Goal: Book appointment/travel/reservation

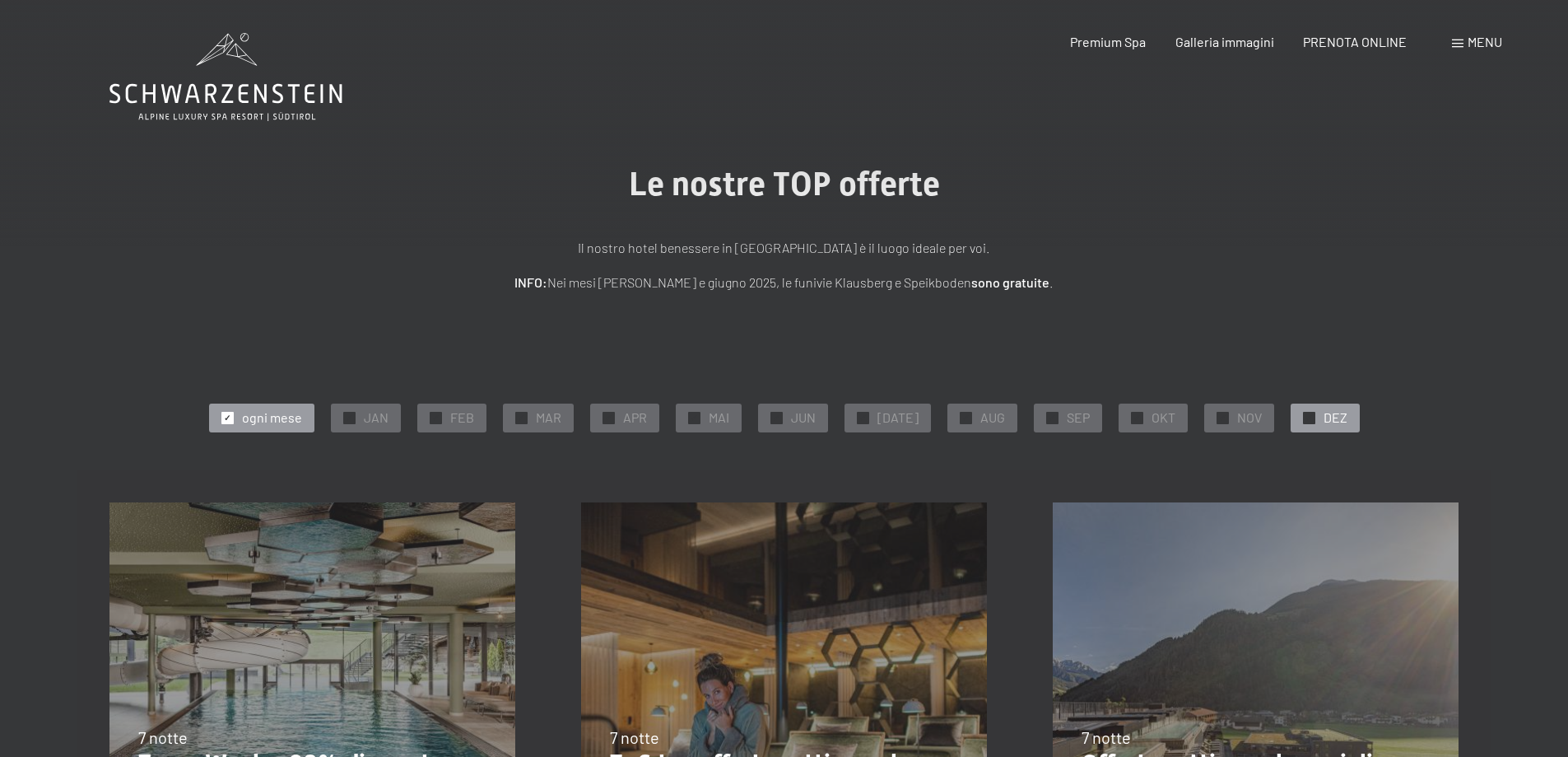
click at [1324, 425] on span "DEZ" at bounding box center [1336, 417] width 24 height 18
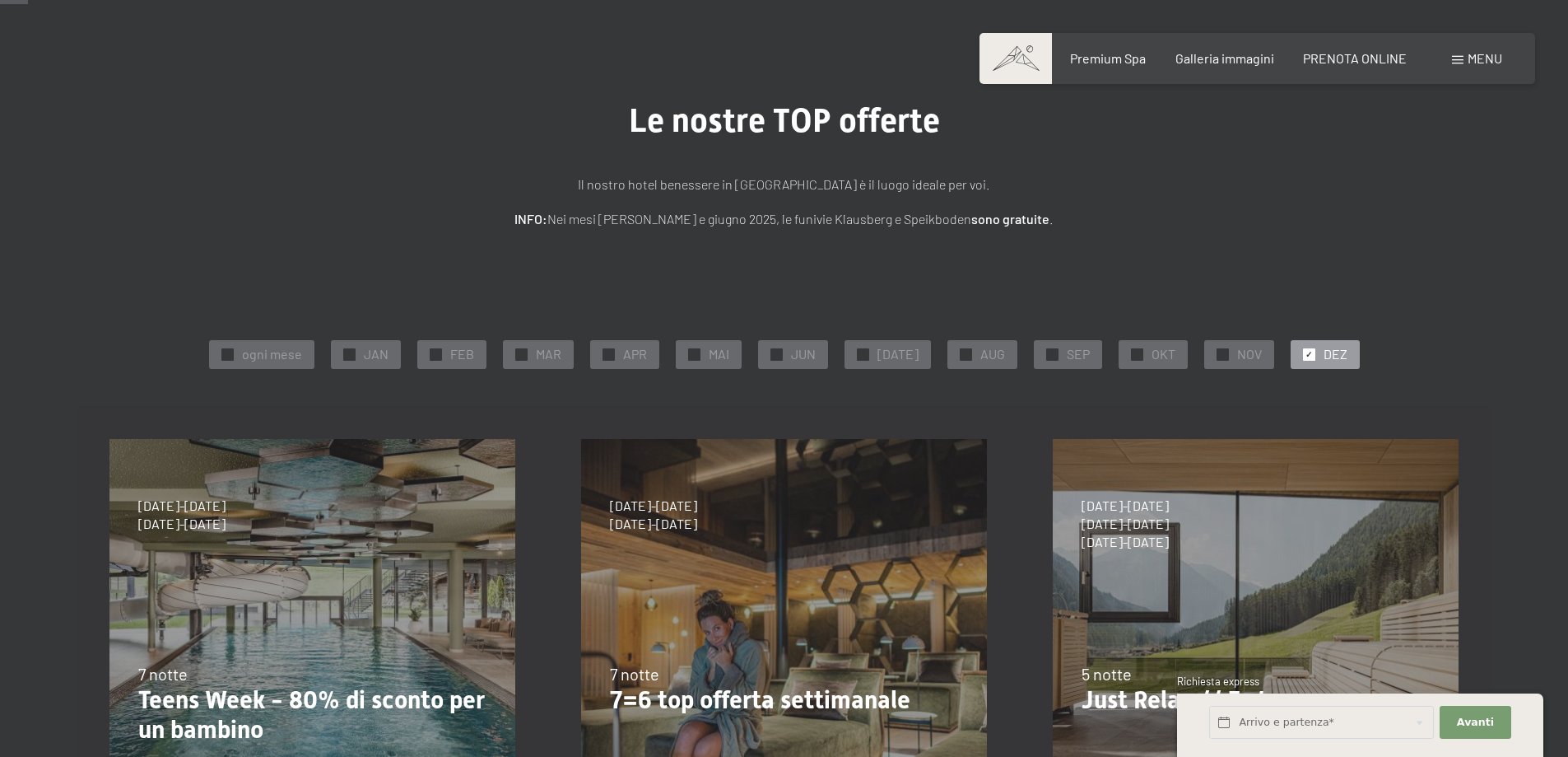
scroll to position [82, 0]
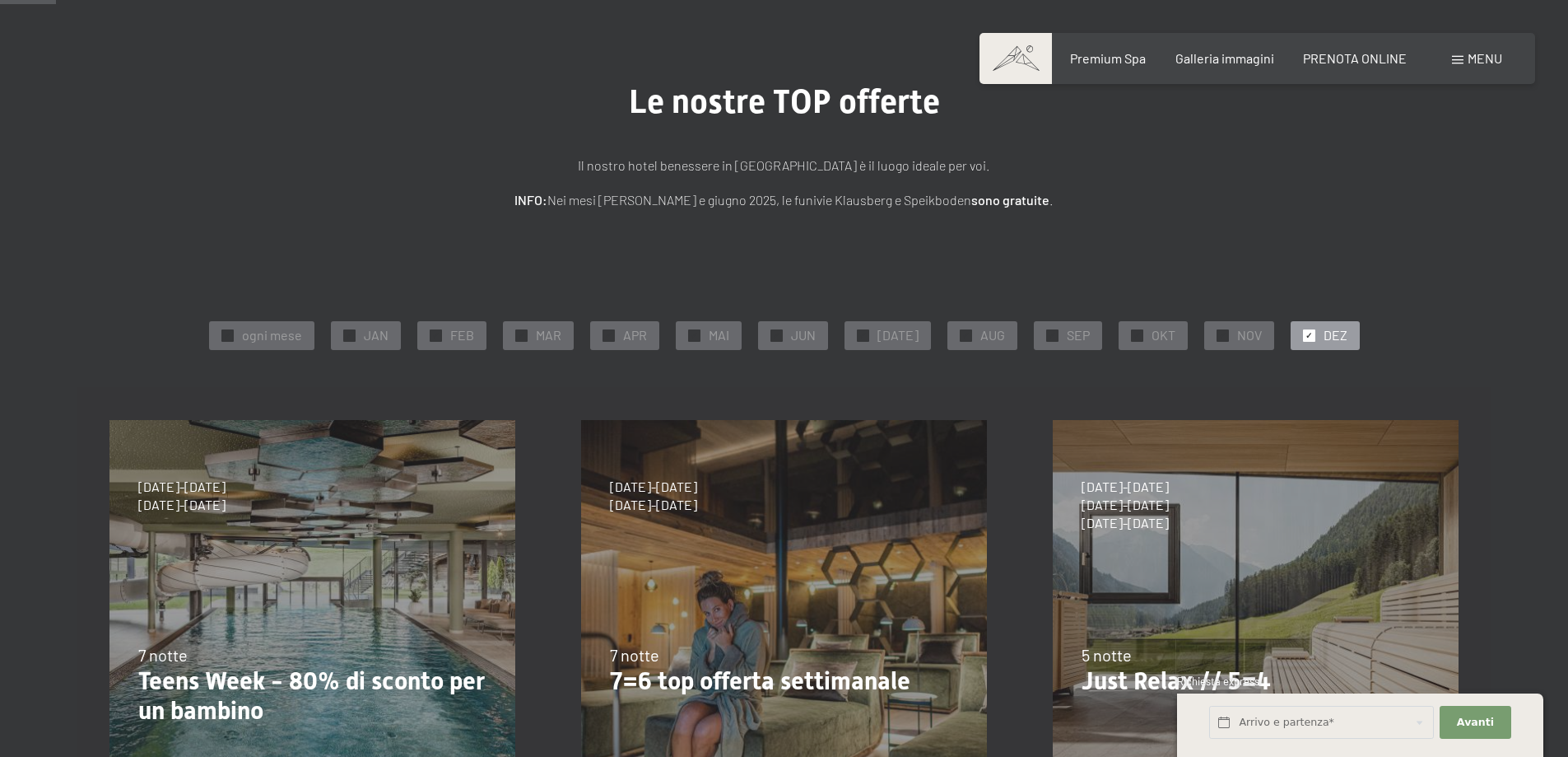
click at [648, 553] on div "[DATE]-[DATE] [DATE]-[DATE] [DATE]-[DATE] [DATE]-[DATE] [DATE]-[DATE] [DATE]-[D…" at bounding box center [784, 623] width 472 height 472
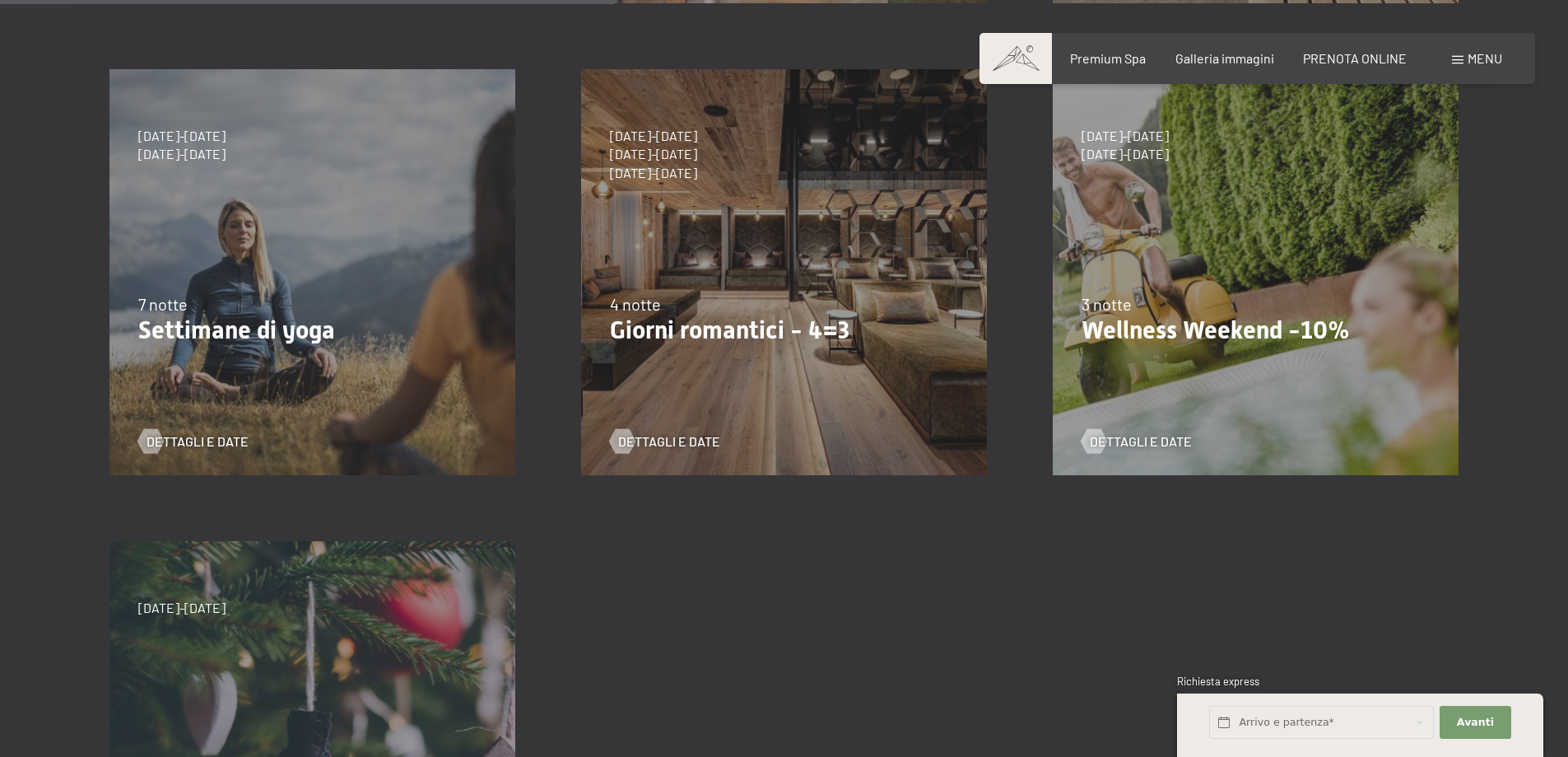
scroll to position [906, 0]
click at [788, 355] on div "[DATE]-[DATE] [DATE]-[DATE] [DATE]-[DATE] [DATE]-[DATE] [DATE]-[DATE] [DATE]-[D…" at bounding box center [784, 271] width 472 height 472
click at [673, 439] on span "Dettagli e Date" at bounding box center [685, 440] width 102 height 18
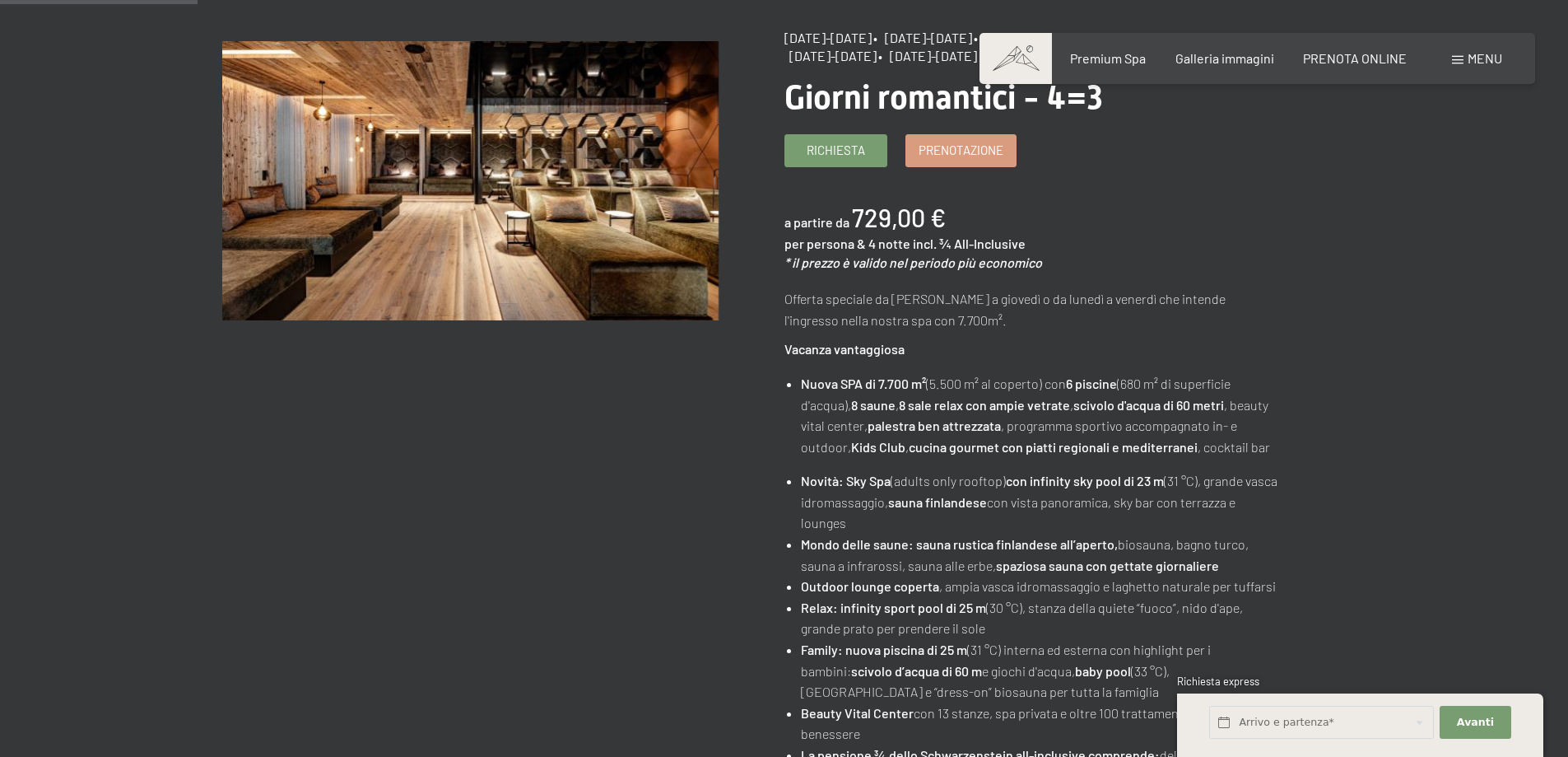
scroll to position [247, 0]
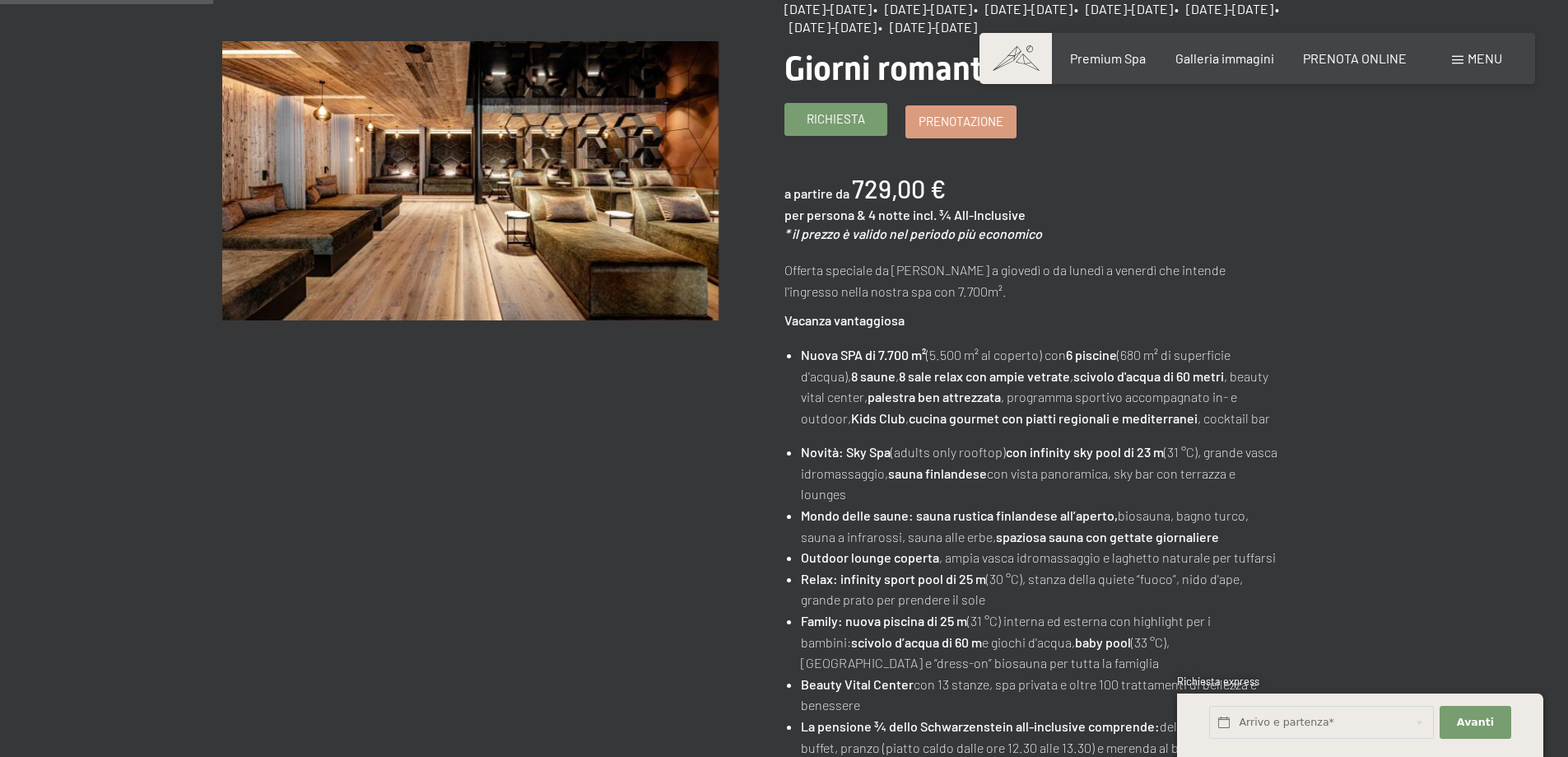
click at [820, 120] on span "Richiesta" at bounding box center [836, 119] width 58 height 18
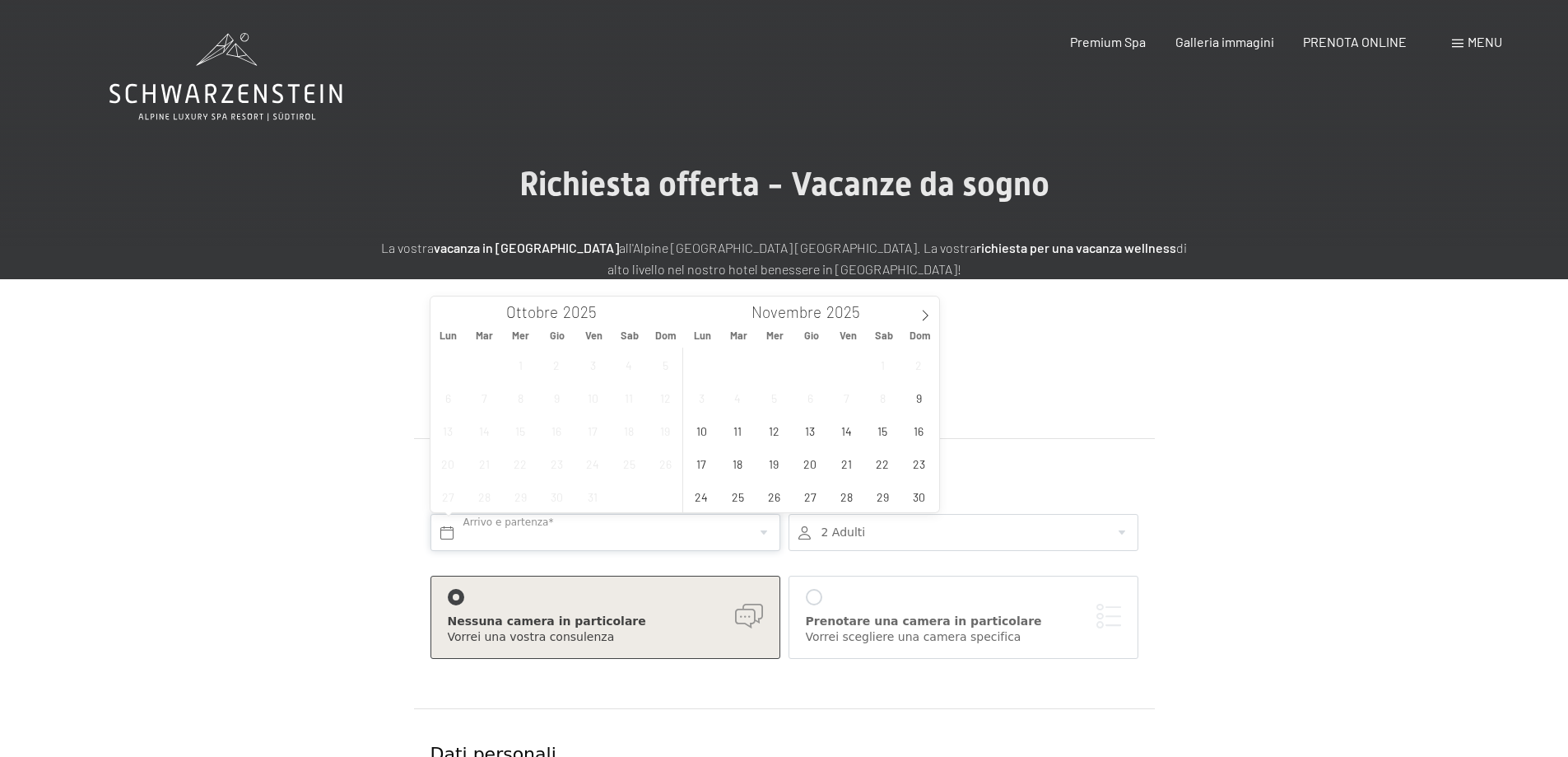
click at [451, 532] on input "text" at bounding box center [605, 532] width 350 height 37
click at [927, 317] on icon at bounding box center [925, 316] width 6 height 11
click at [882, 400] on span "13" at bounding box center [883, 397] width 32 height 32
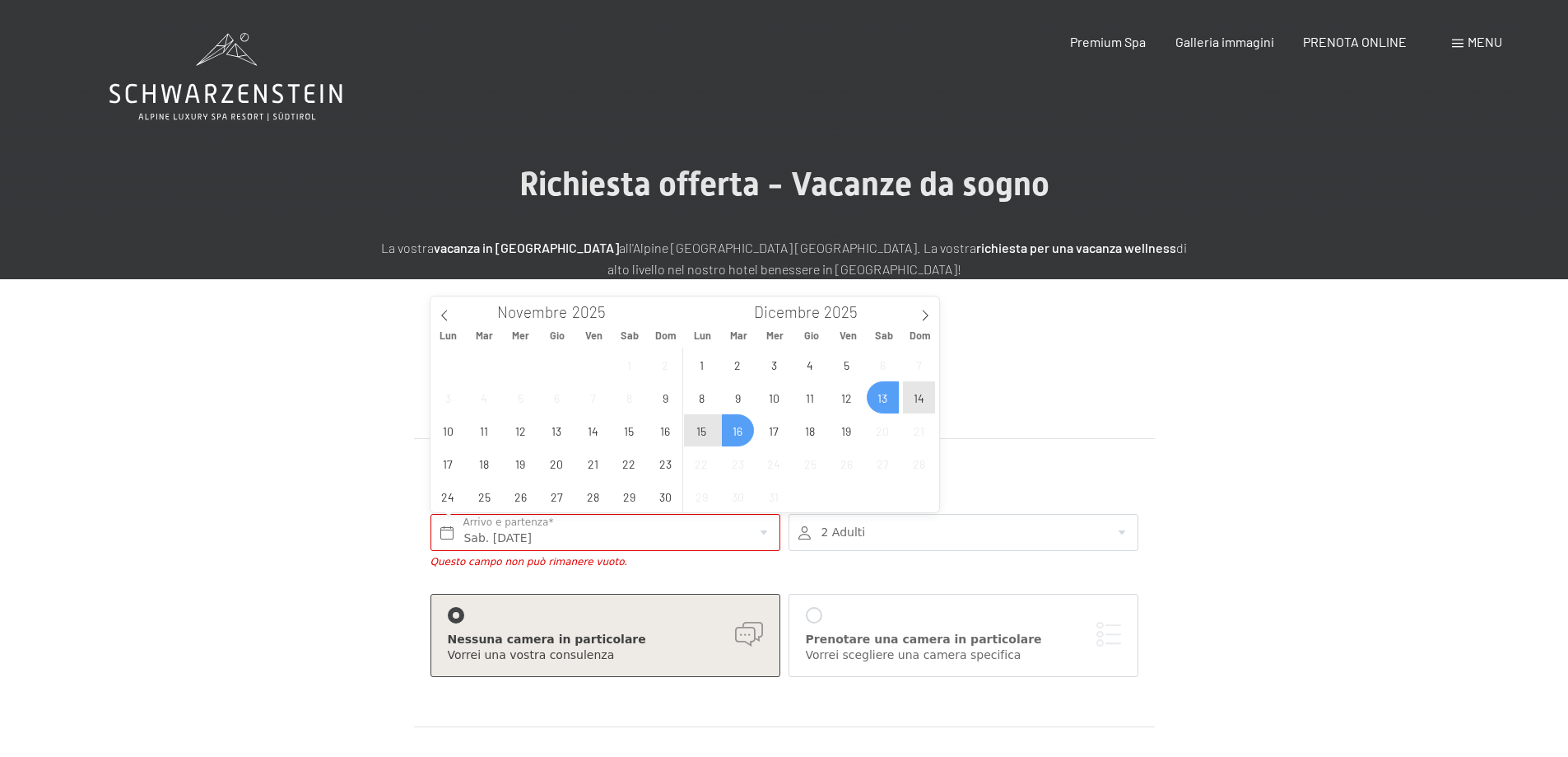
click at [742, 433] on span "16" at bounding box center [738, 431] width 32 height 32
type input "Sab. 13/12/2025 - Mar. 16/12/2025"
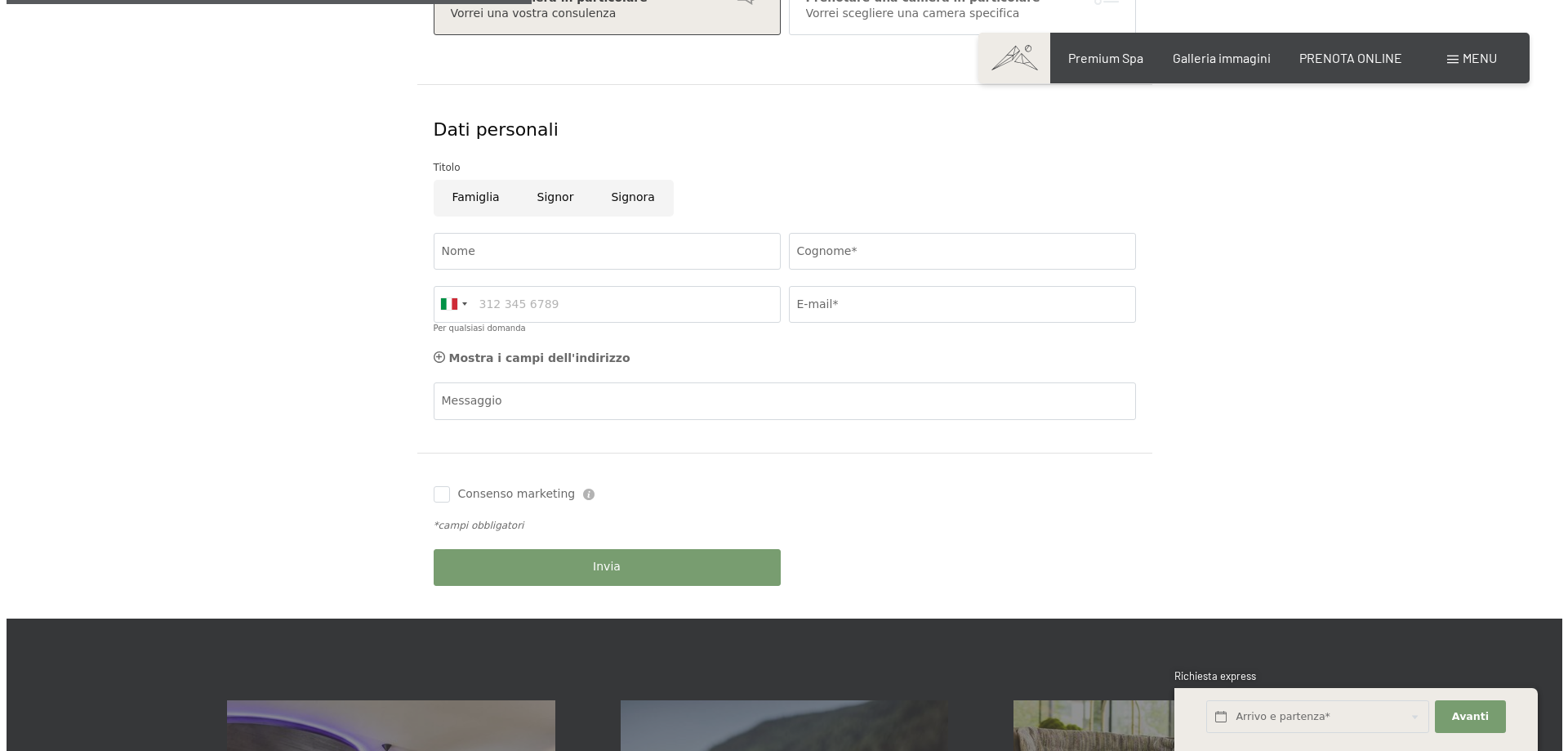
scroll to position [654, 0]
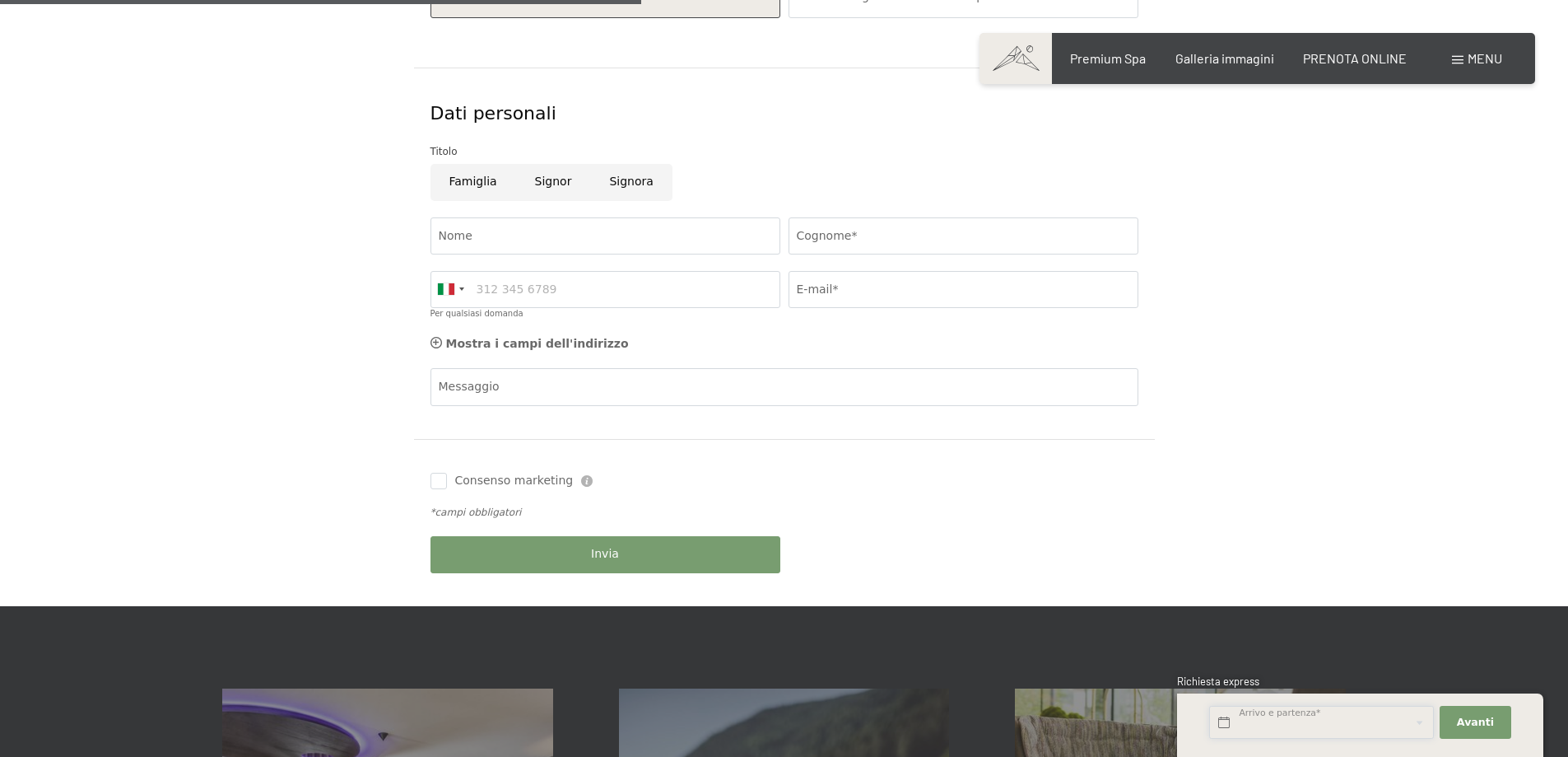
click at [1222, 719] on input "text" at bounding box center [1321, 723] width 225 height 34
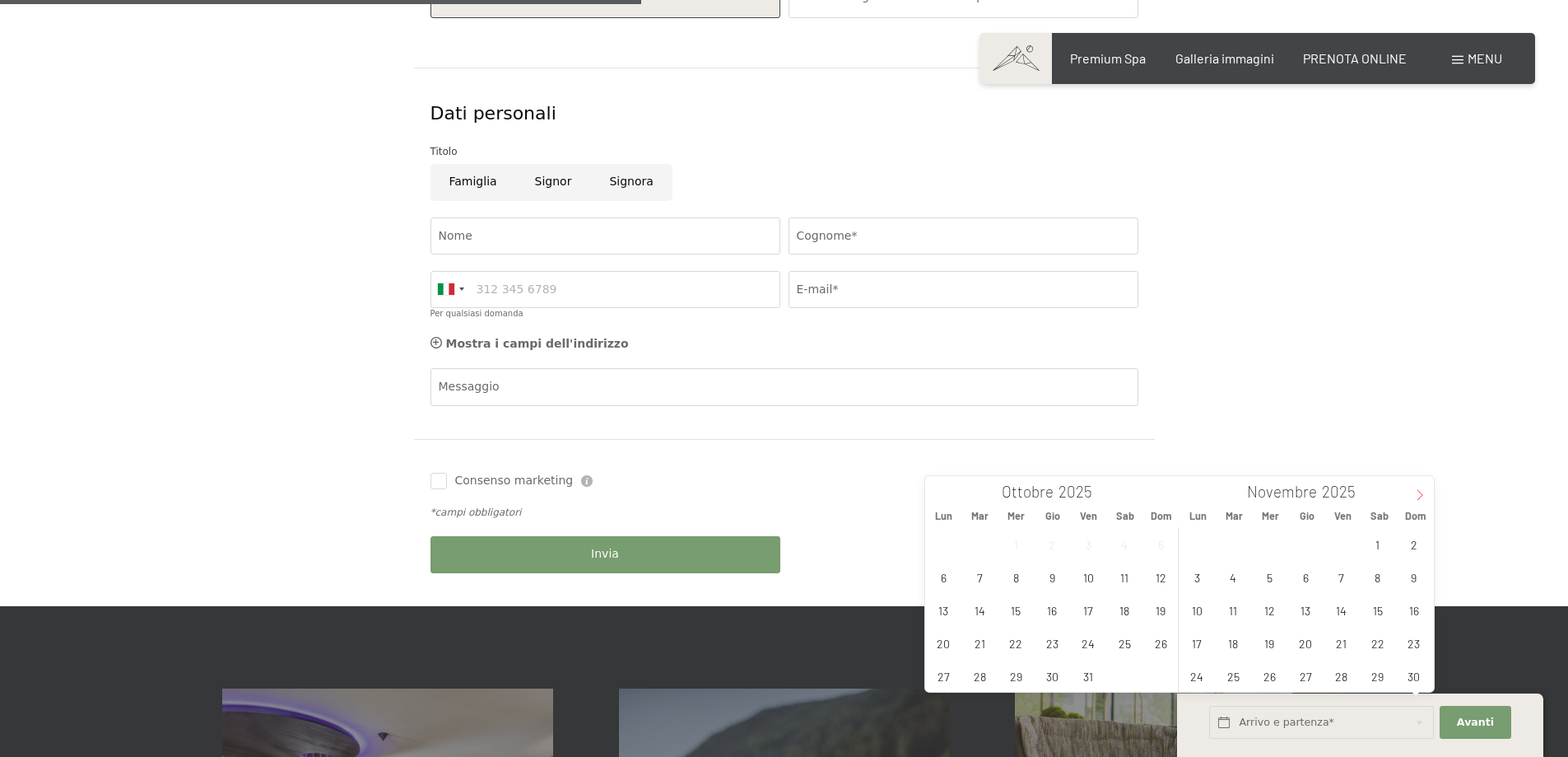
click at [1418, 496] on icon at bounding box center [1420, 494] width 11 height 11
click at [1456, 50] on div "Prenotazione Richiesta Premium Spa Galleria immagini PRENOTA ONLINE Menu DE IT …" at bounding box center [1258, 58] width 490 height 18
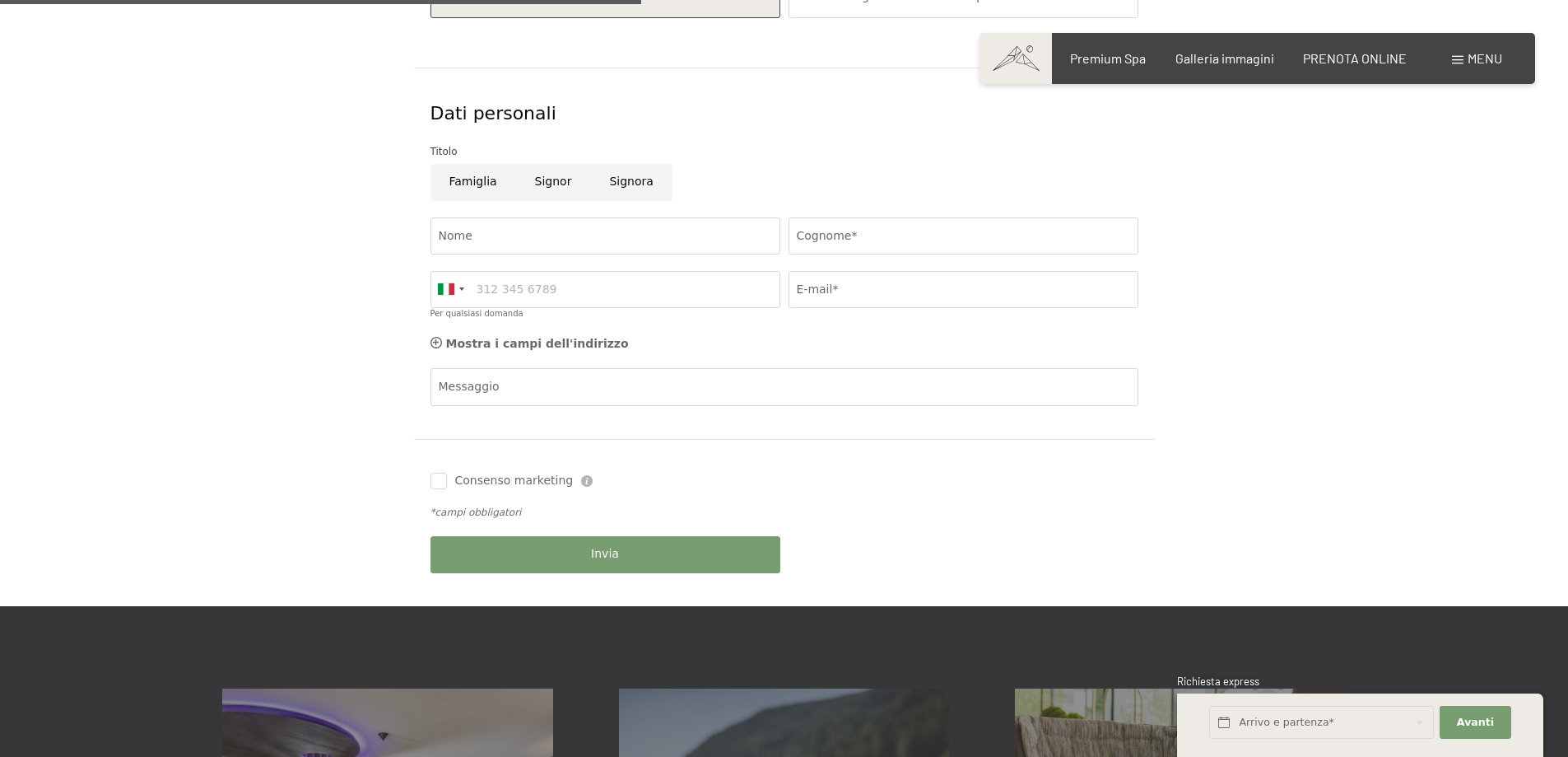
click at [1457, 52] on div "Menu" at bounding box center [1477, 58] width 50 height 18
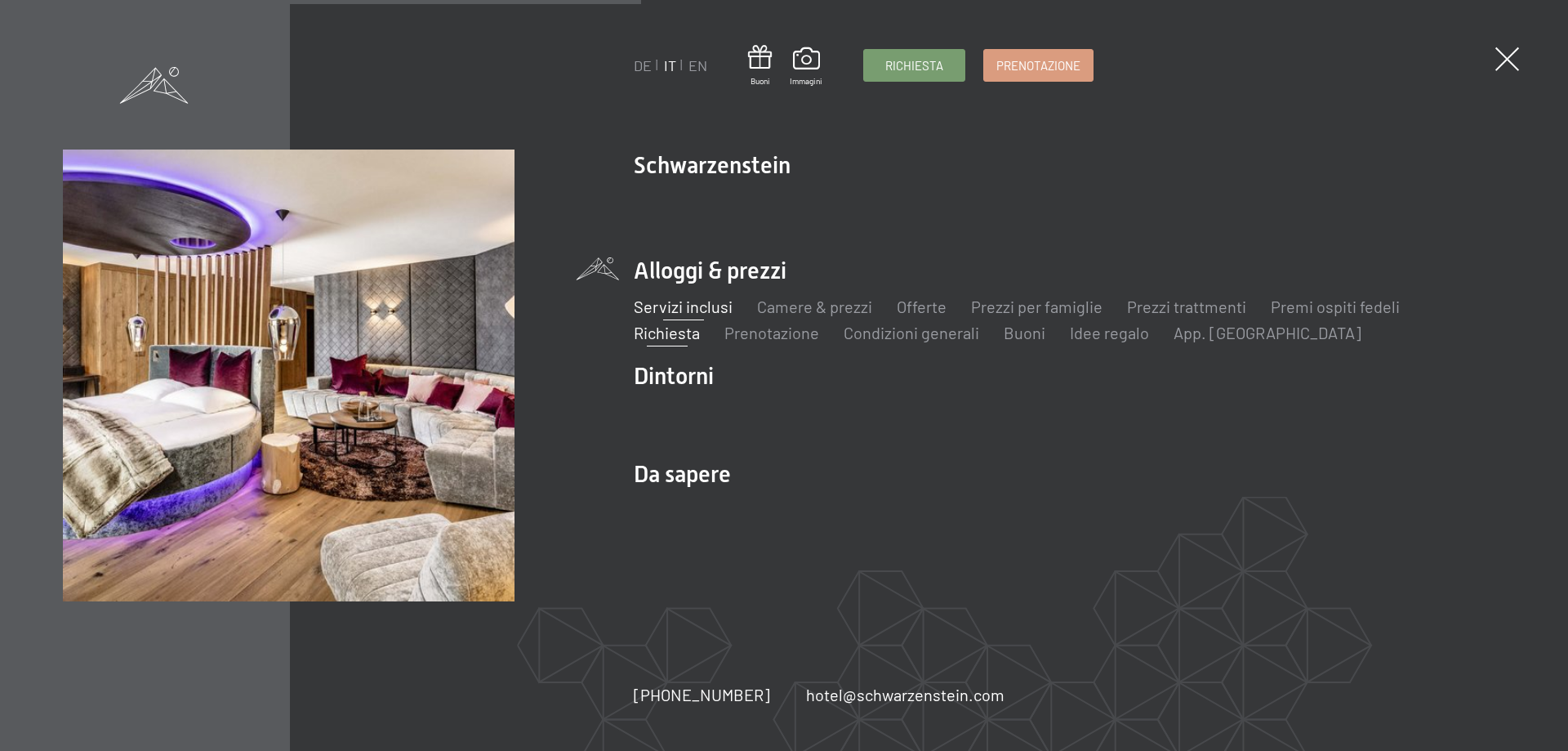
click at [672, 307] on link "Servizi inclusi" at bounding box center [683, 306] width 99 height 19
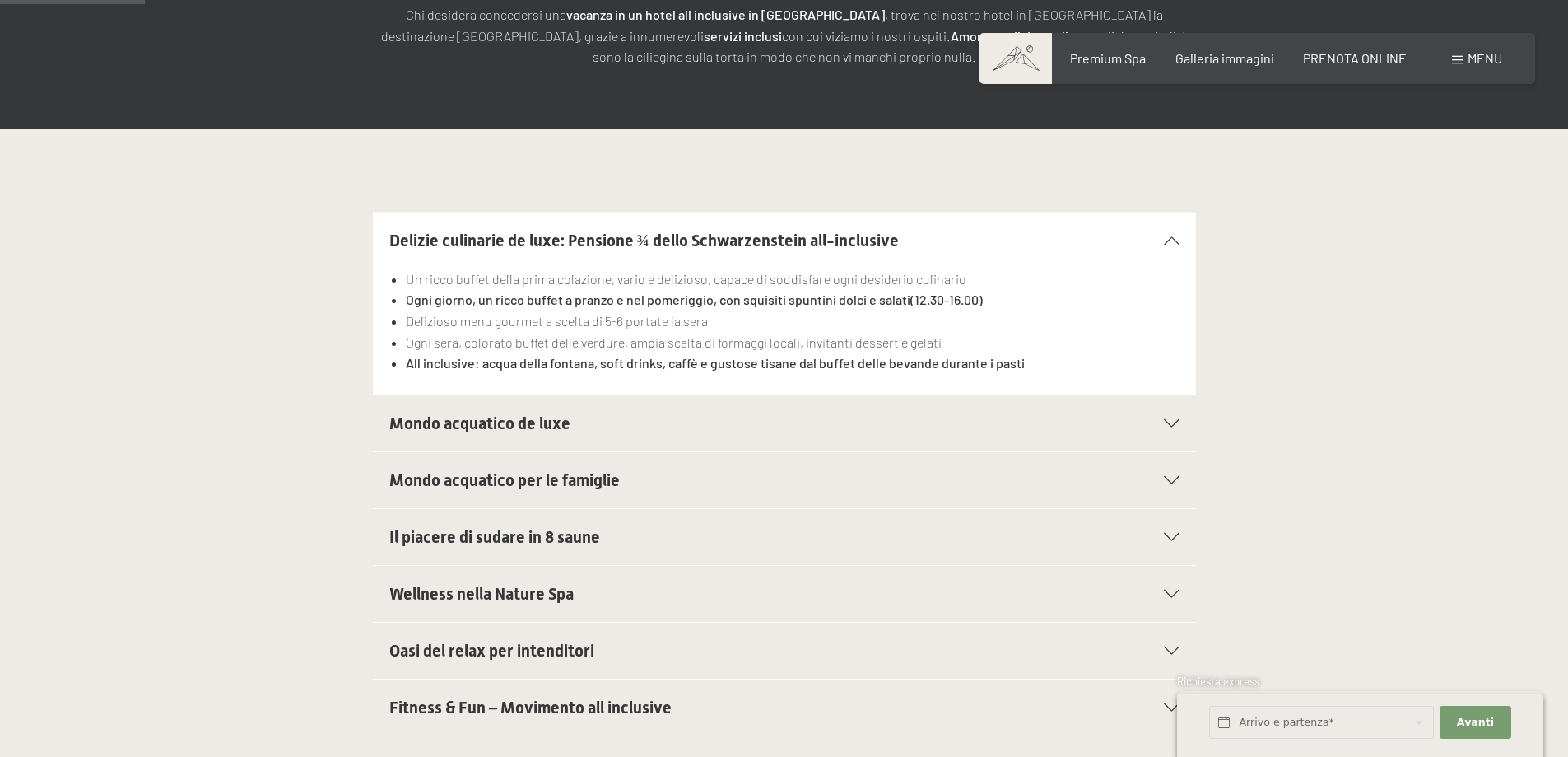
scroll to position [330, 0]
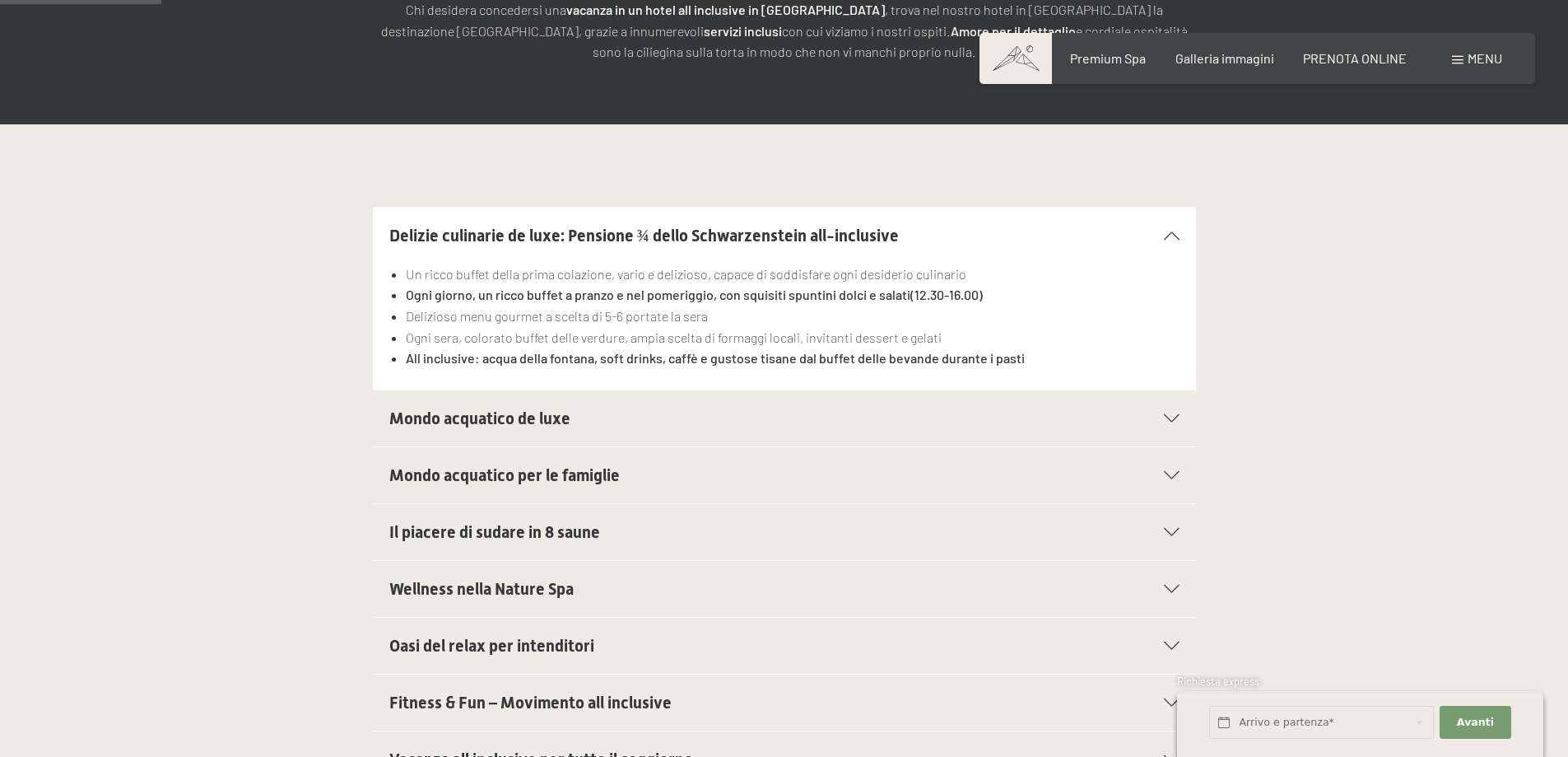
click at [1164, 417] on icon at bounding box center [1172, 418] width 16 height 8
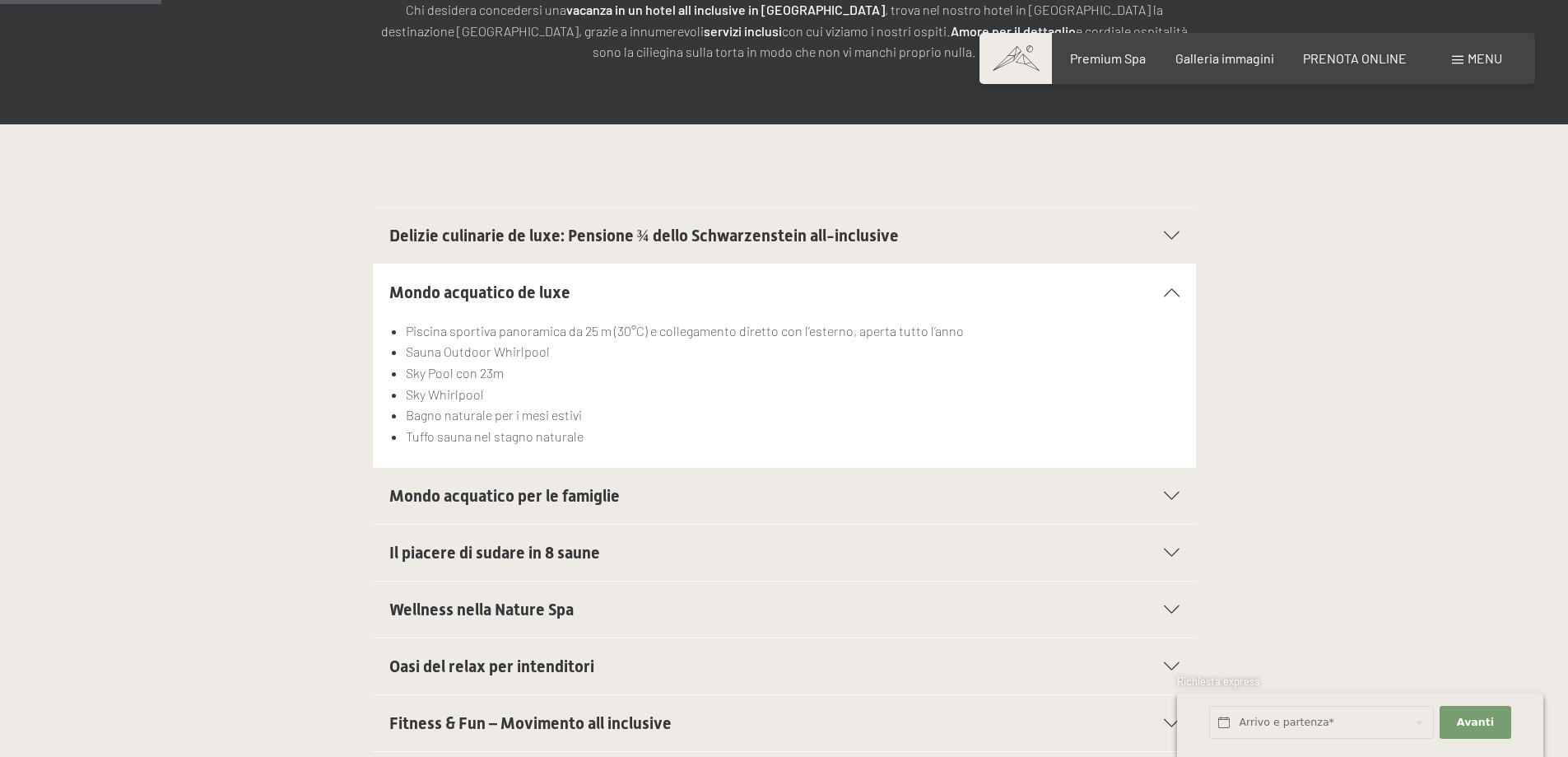
click at [1176, 496] on icon at bounding box center [1172, 495] width 16 height 8
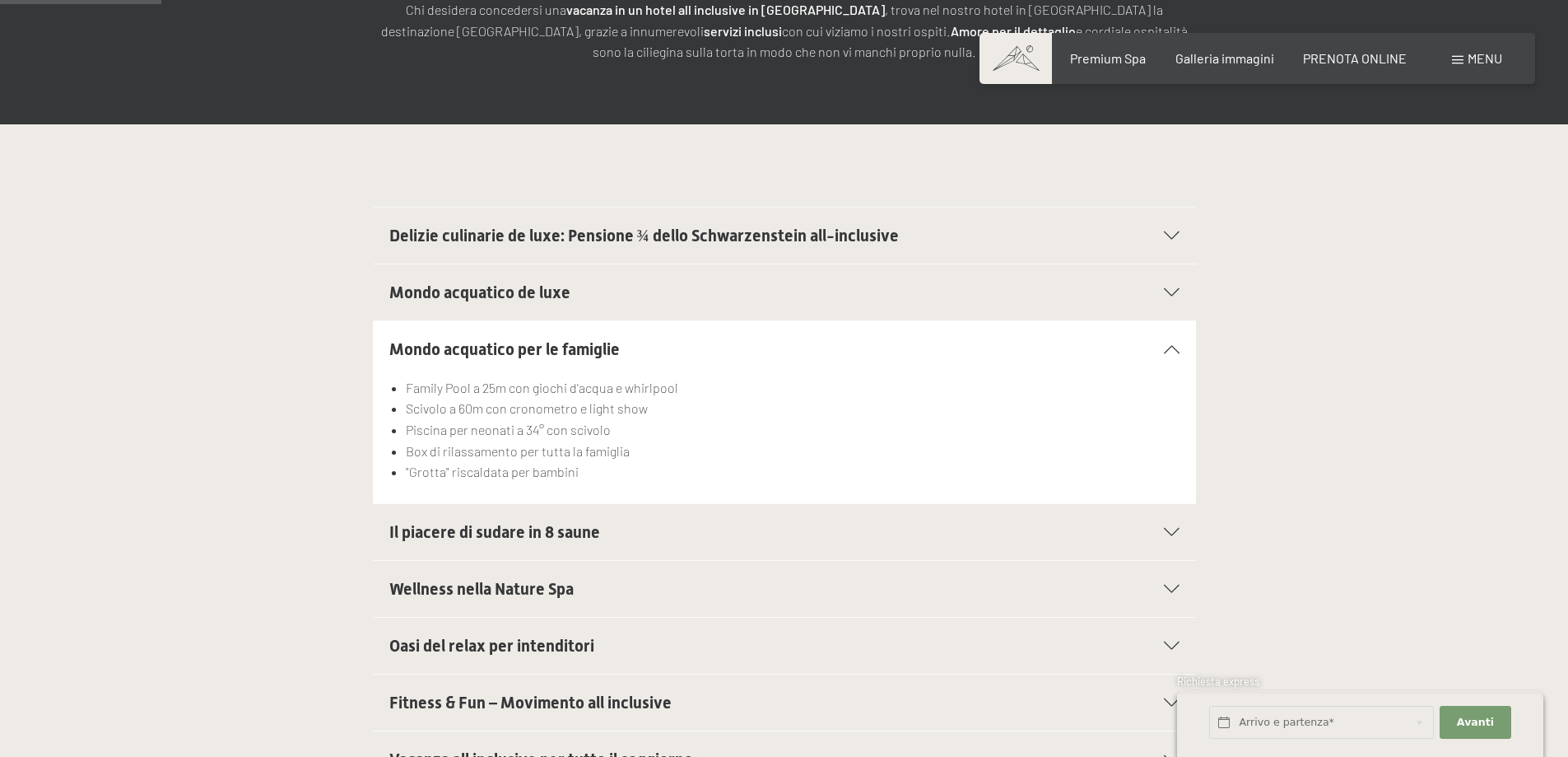
click at [1175, 589] on icon at bounding box center [1172, 588] width 16 height 8
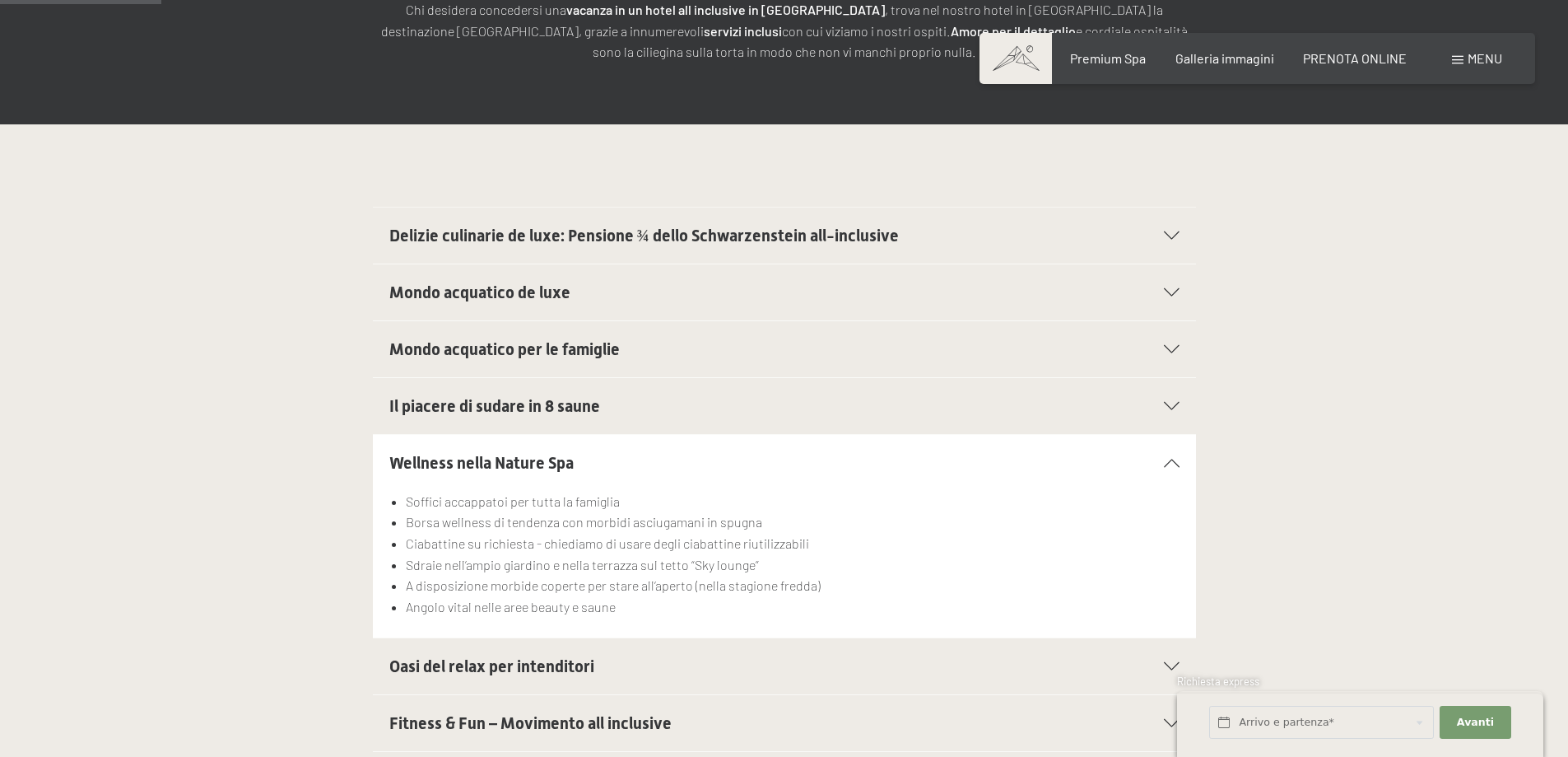
click at [559, 671] on span "Oasi del relax per intenditori" at bounding box center [492, 666] width 205 height 19
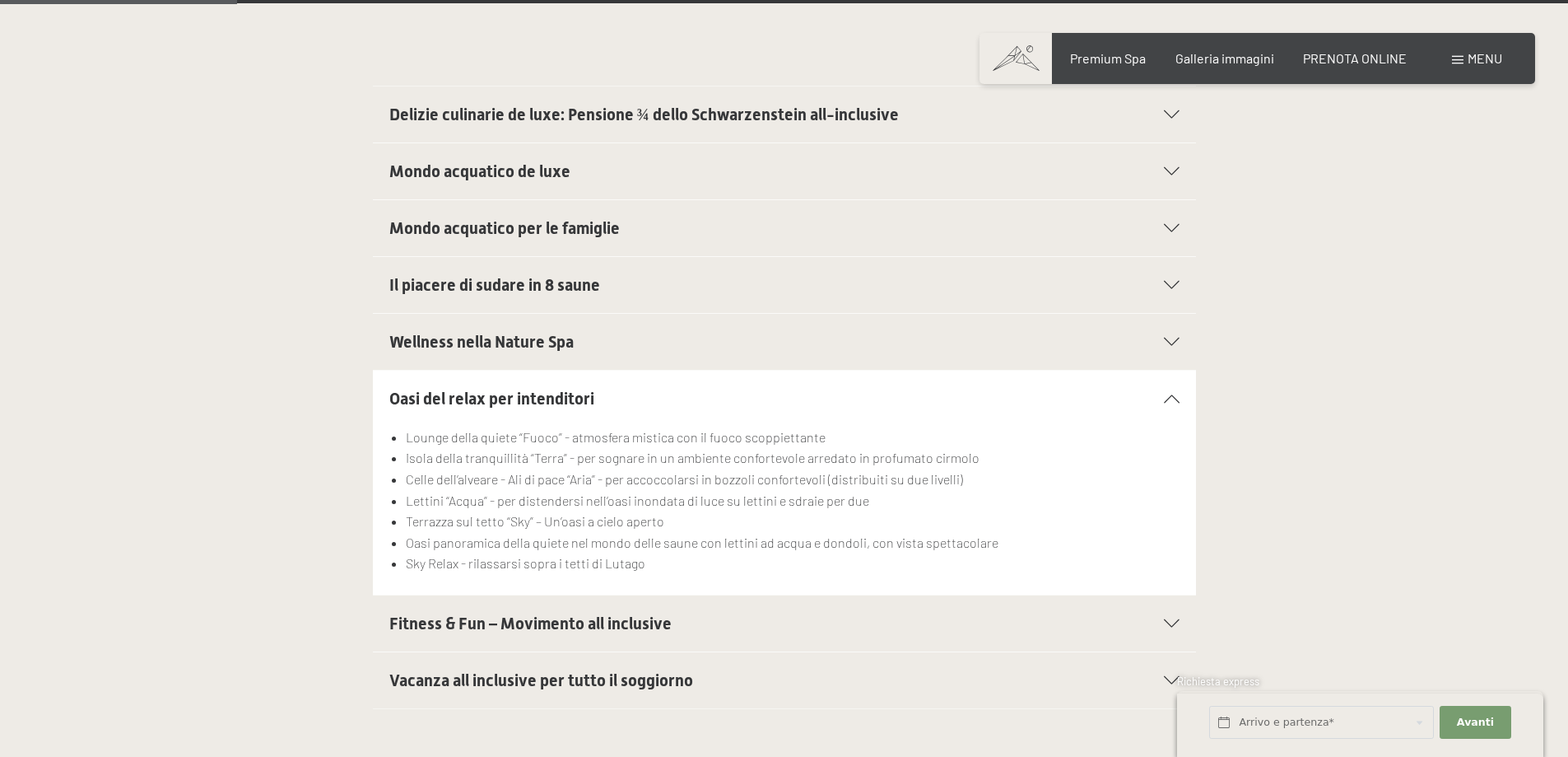
scroll to position [494, 0]
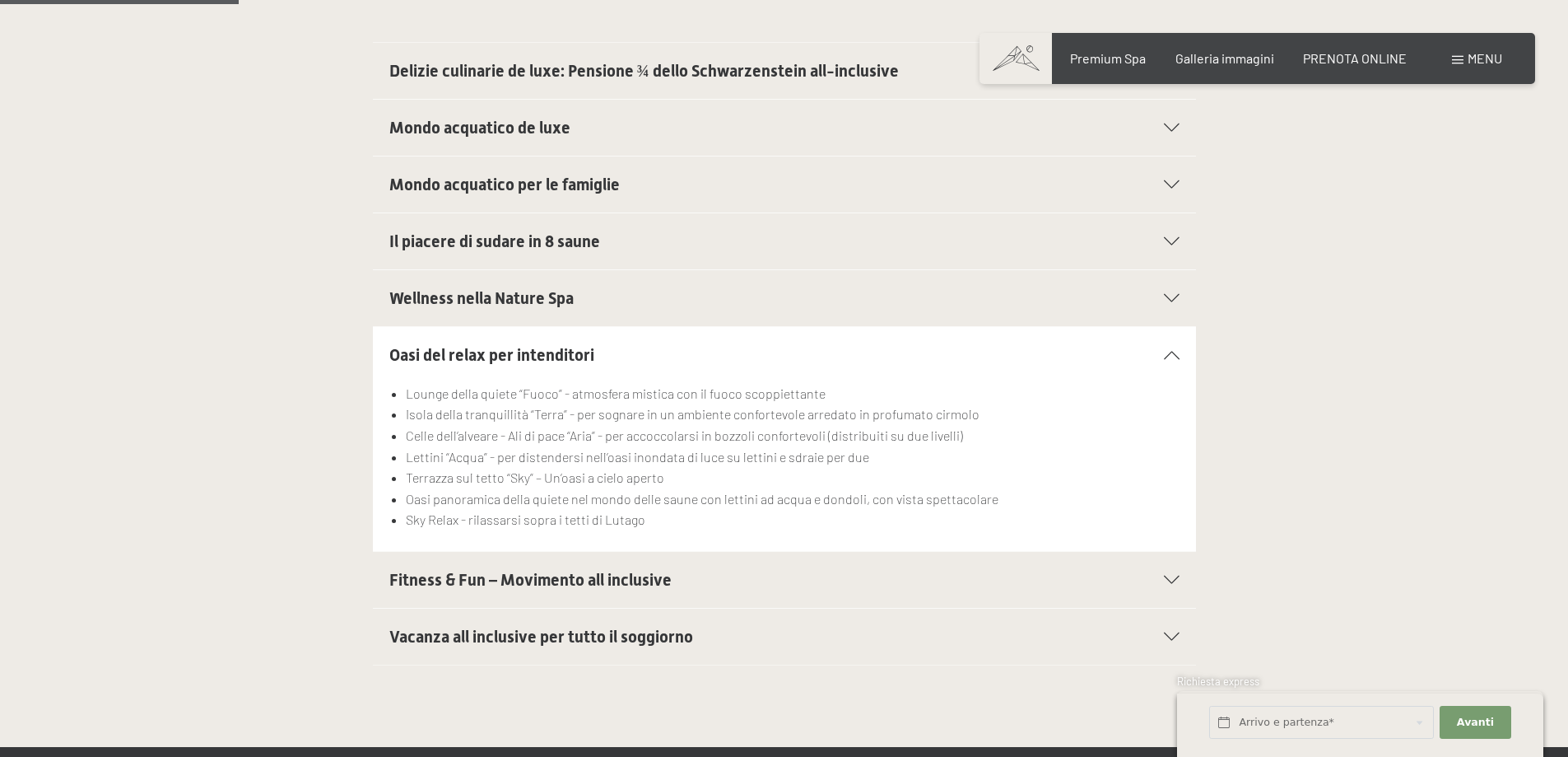
click at [564, 586] on span "Fitness & Fun – Movimento all inclusive" at bounding box center [530, 580] width 282 height 19
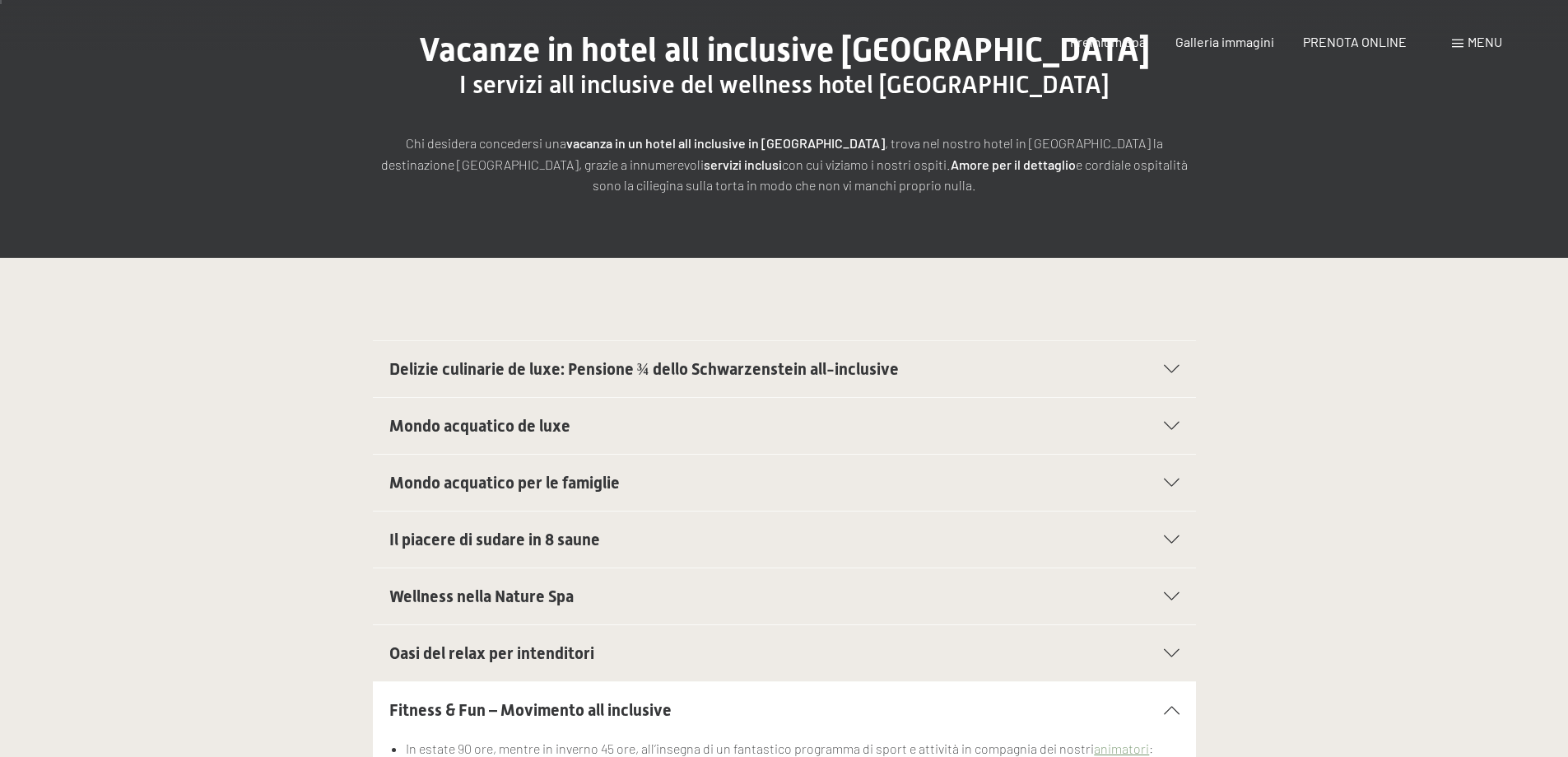
scroll to position [0, 0]
